Goal: Task Accomplishment & Management: Use online tool/utility

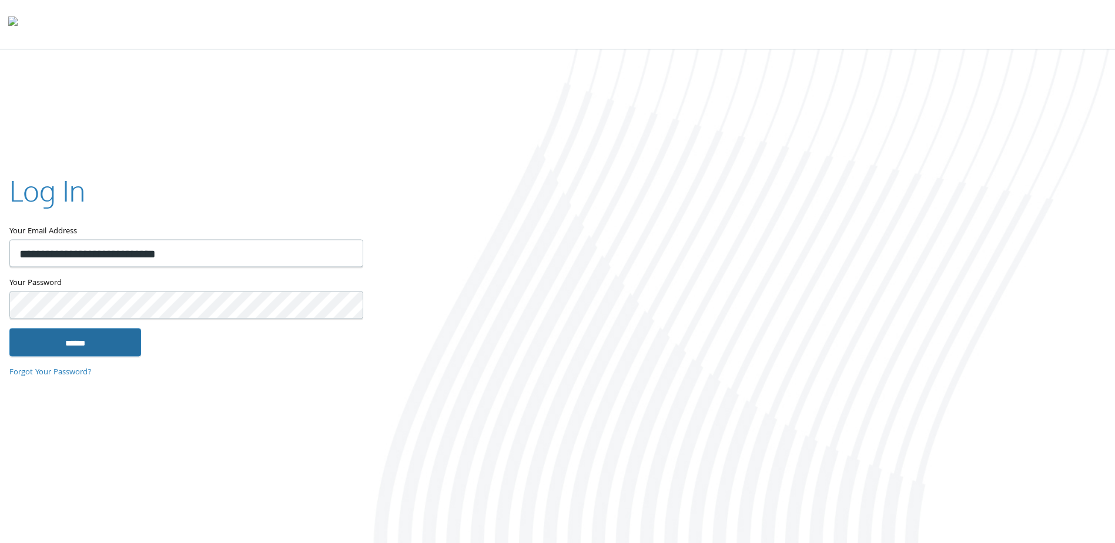
click at [123, 342] on input "******" at bounding box center [75, 343] width 132 height 28
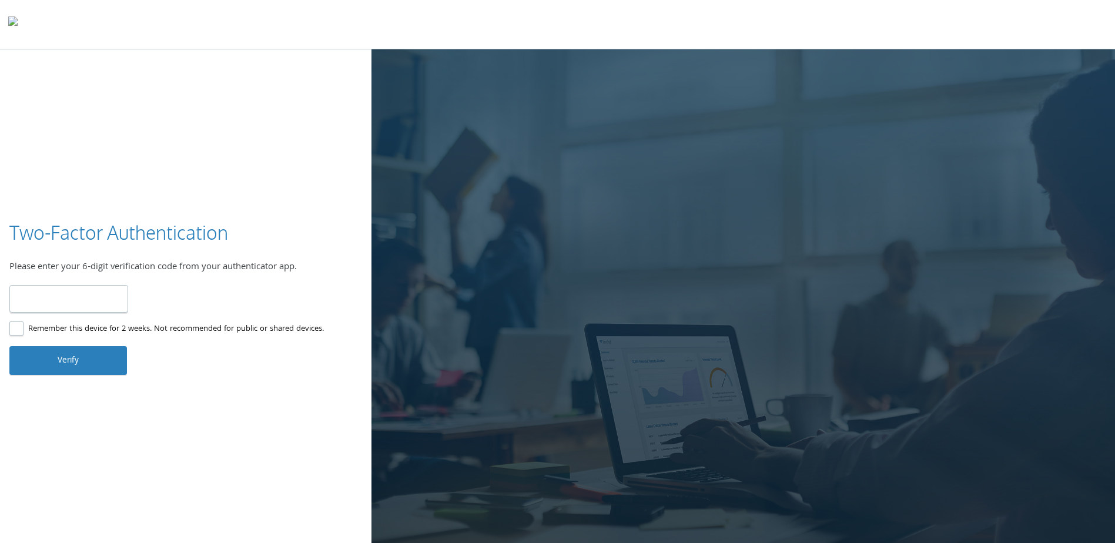
click at [67, 308] on input "number" at bounding box center [68, 299] width 119 height 28
type input "******"
click at [63, 357] on button "Verify" at bounding box center [68, 360] width 118 height 28
